Goal: Book appointment/travel/reservation

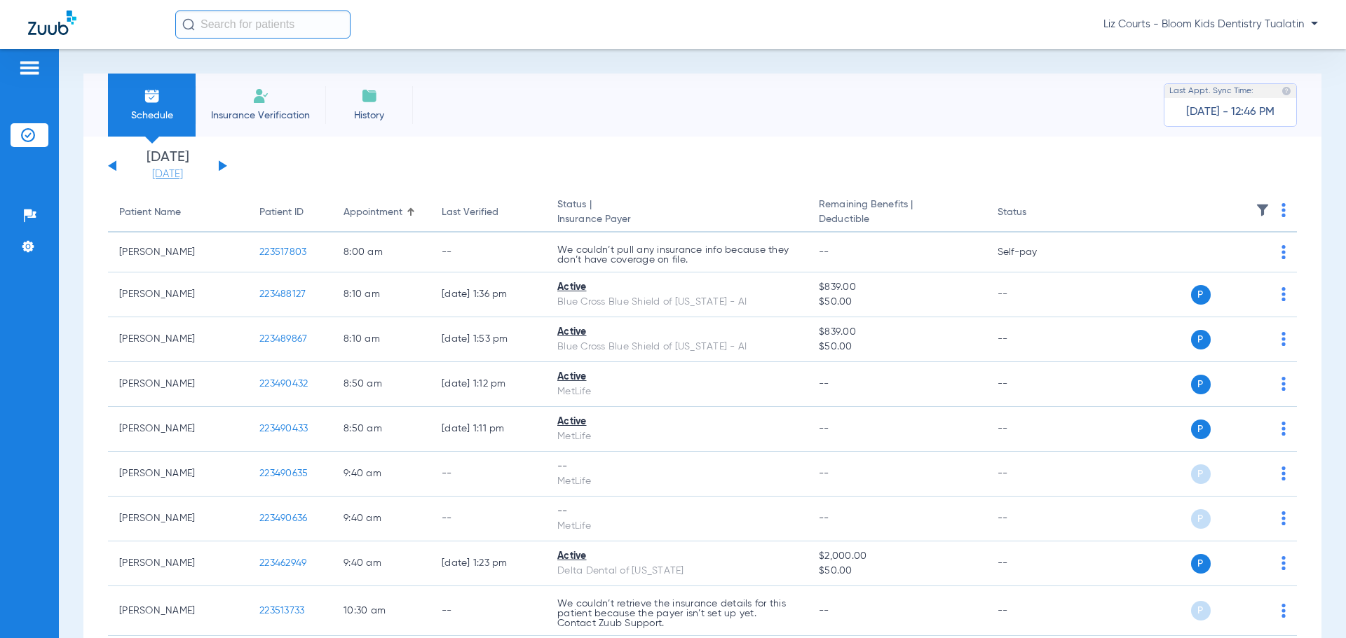
click at [177, 175] on link "[DATE]" at bounding box center [167, 175] width 84 height 14
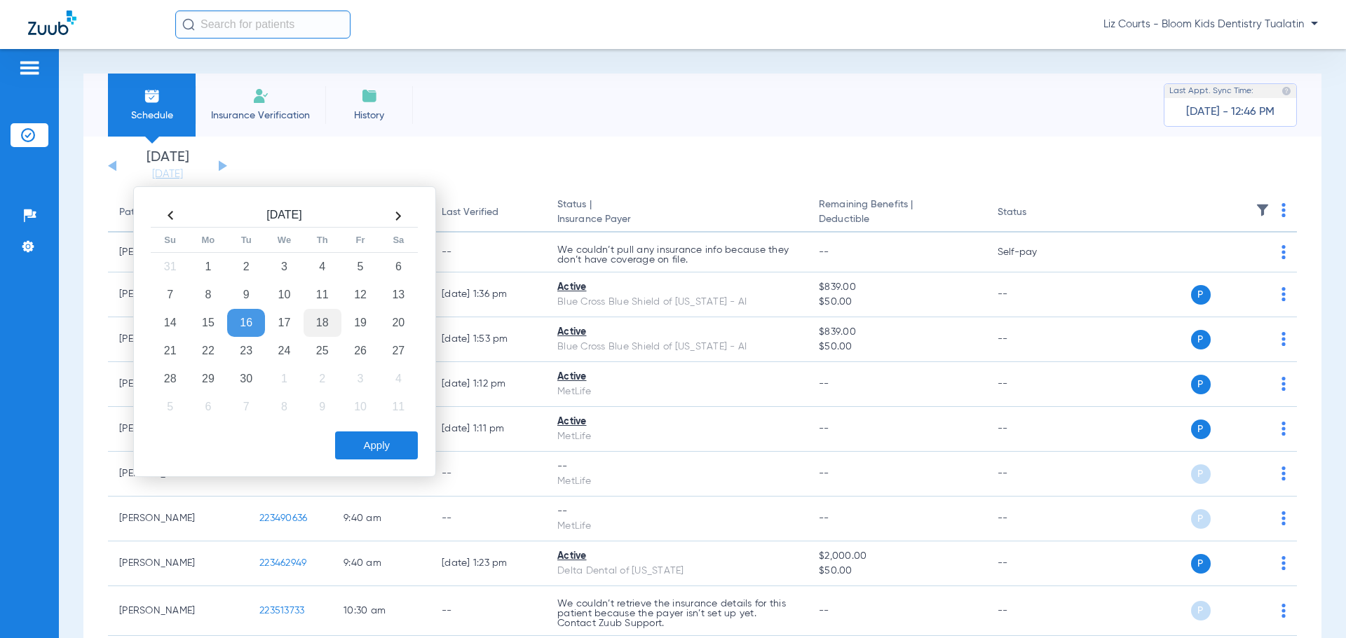
click at [327, 322] on td "18" at bounding box center [322, 323] width 38 height 28
click at [381, 445] on button "Apply" at bounding box center [376, 446] width 83 height 28
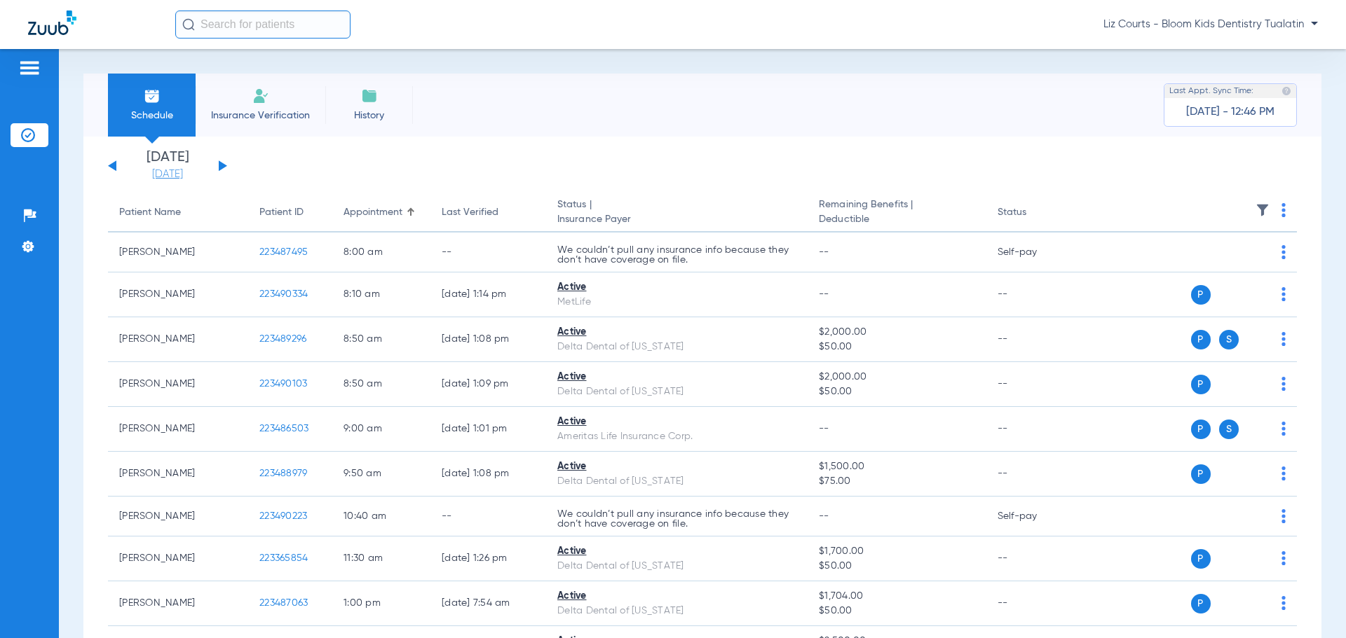
click at [170, 177] on link "[DATE]" at bounding box center [167, 175] width 84 height 14
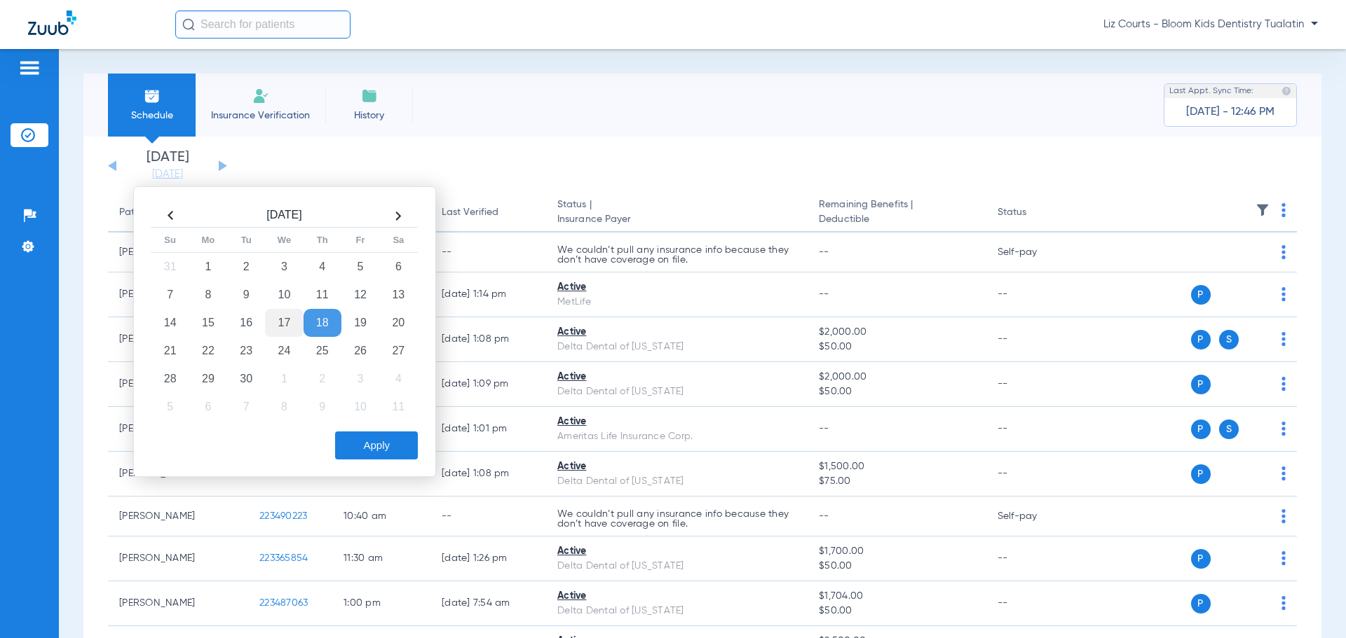
click at [289, 319] on td "17" at bounding box center [284, 323] width 38 height 28
click at [388, 447] on button "Apply" at bounding box center [376, 446] width 83 height 28
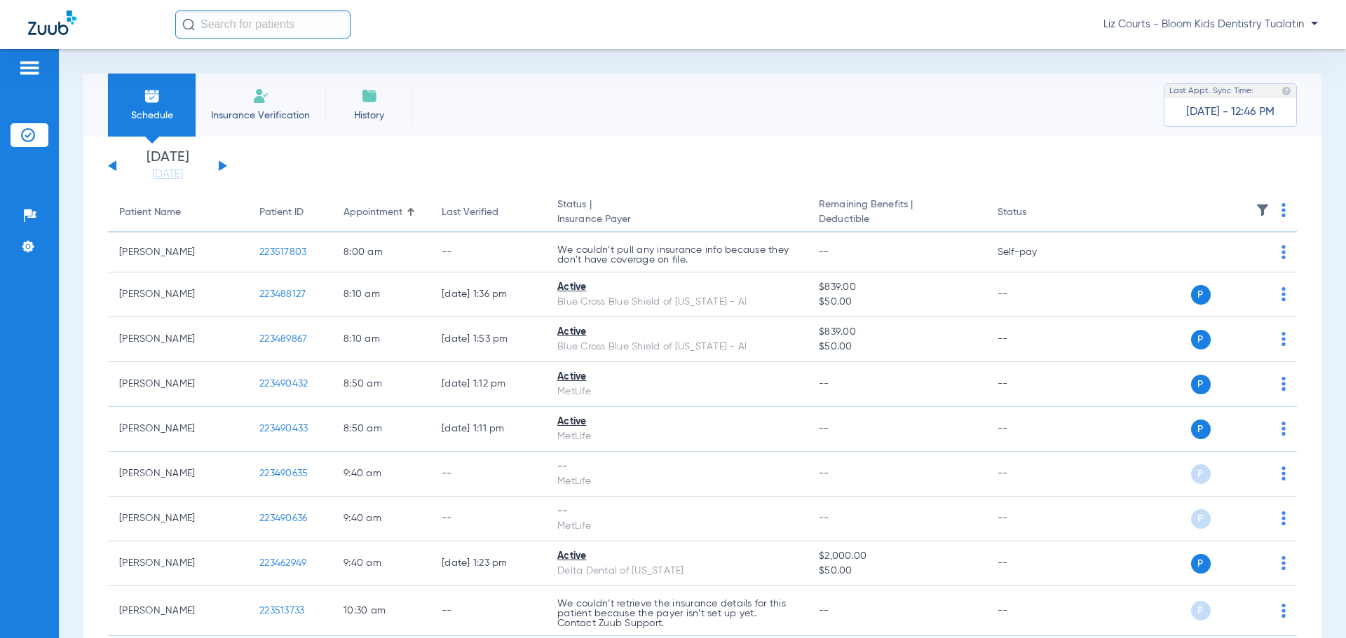
click at [220, 167] on button at bounding box center [223, 166] width 8 height 11
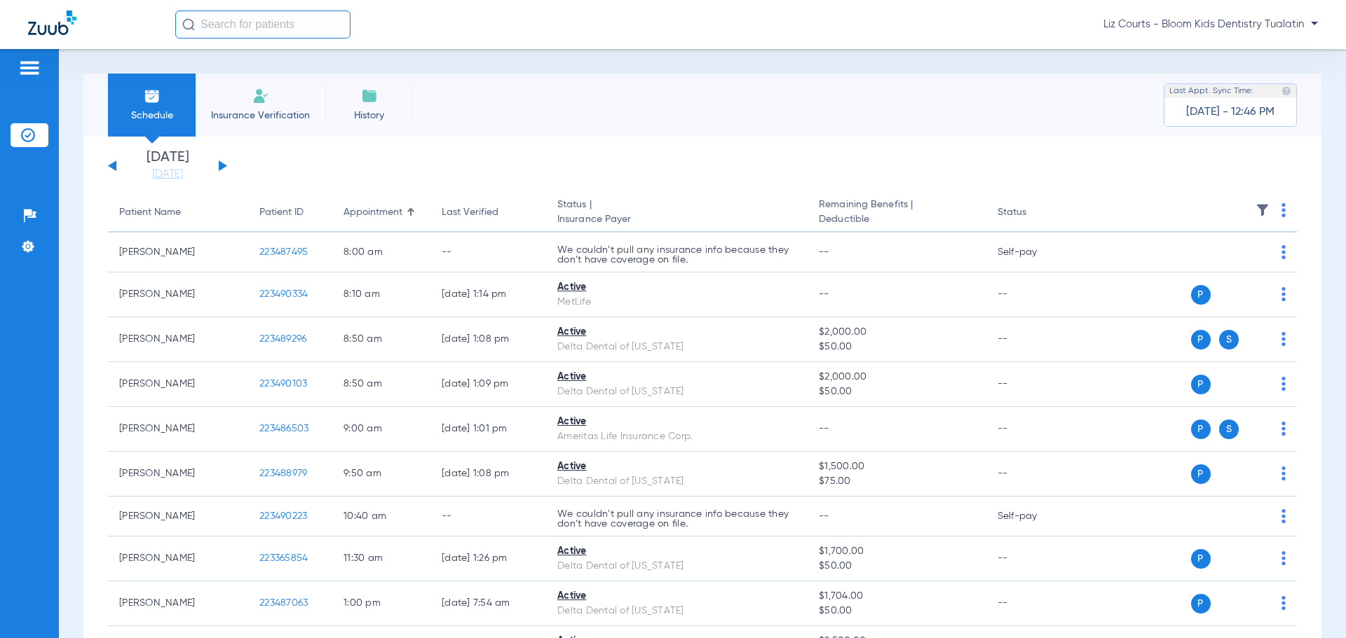
click at [219, 165] on button at bounding box center [223, 166] width 8 height 11
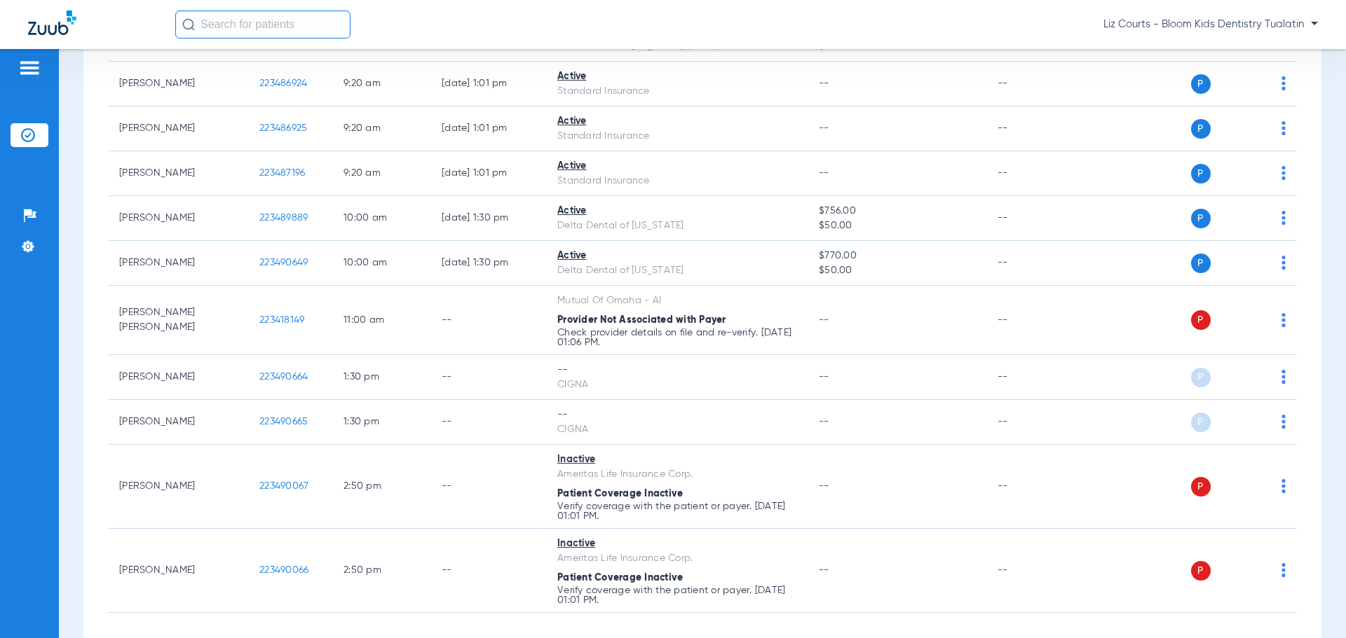
scroll to position [415, 0]
